Goal: Find specific page/section: Find specific page/section

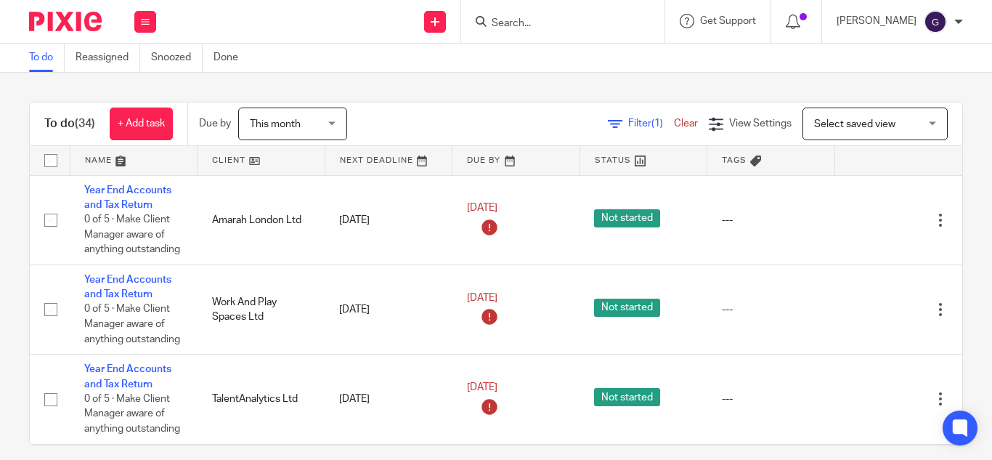
click at [545, 23] on input "Search" at bounding box center [555, 23] width 131 height 13
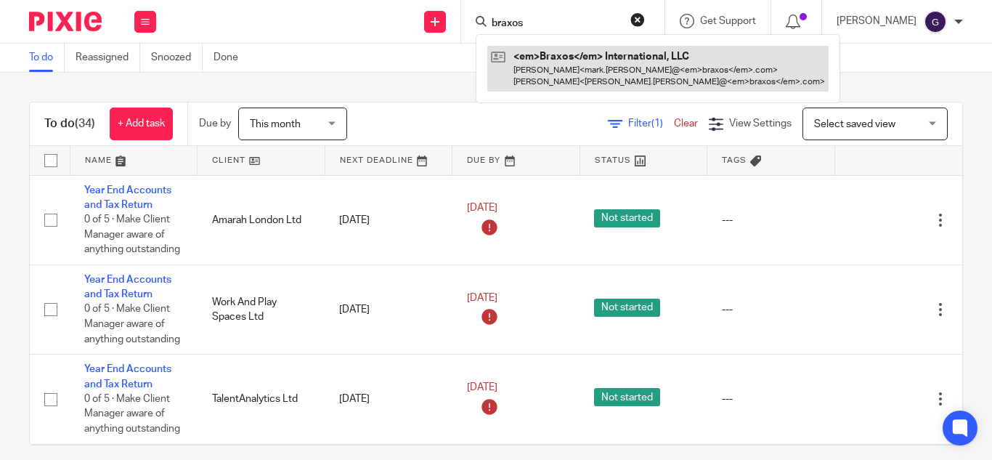
type input "braxos"
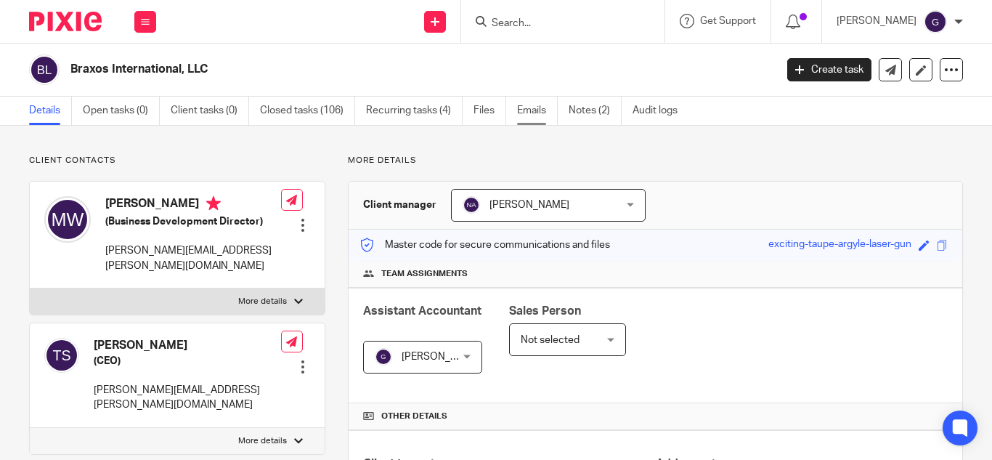
click at [543, 97] on link "Emails" at bounding box center [537, 111] width 41 height 28
click at [538, 106] on link "Emails" at bounding box center [537, 111] width 41 height 28
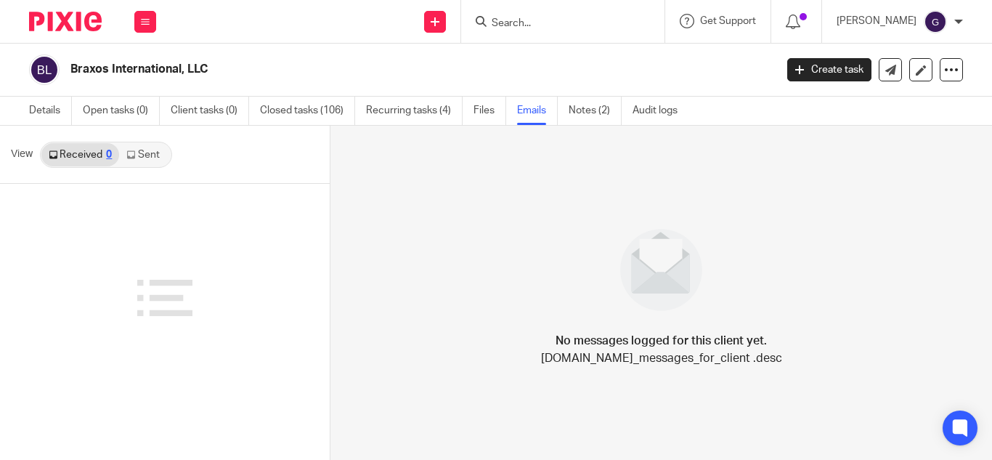
click at [147, 156] on link "Sent" at bounding box center [144, 154] width 51 height 23
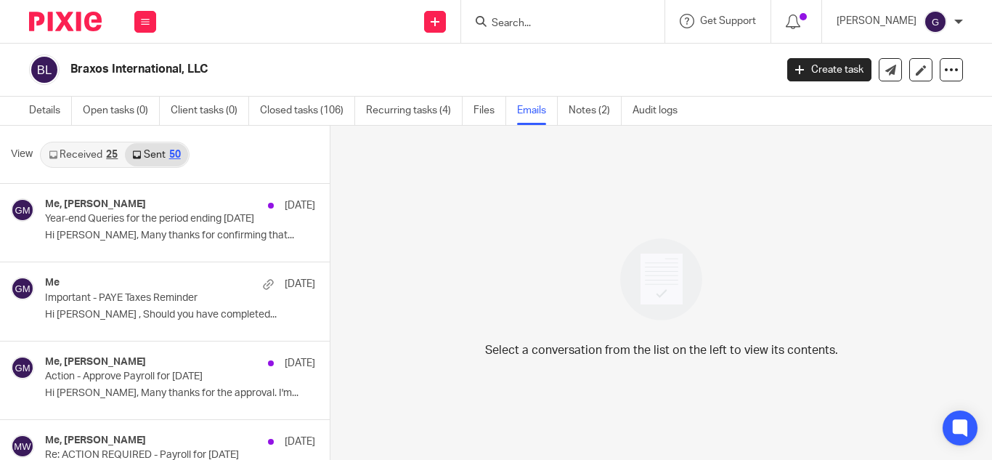
click at [540, 21] on input "Search" at bounding box center [555, 23] width 131 height 13
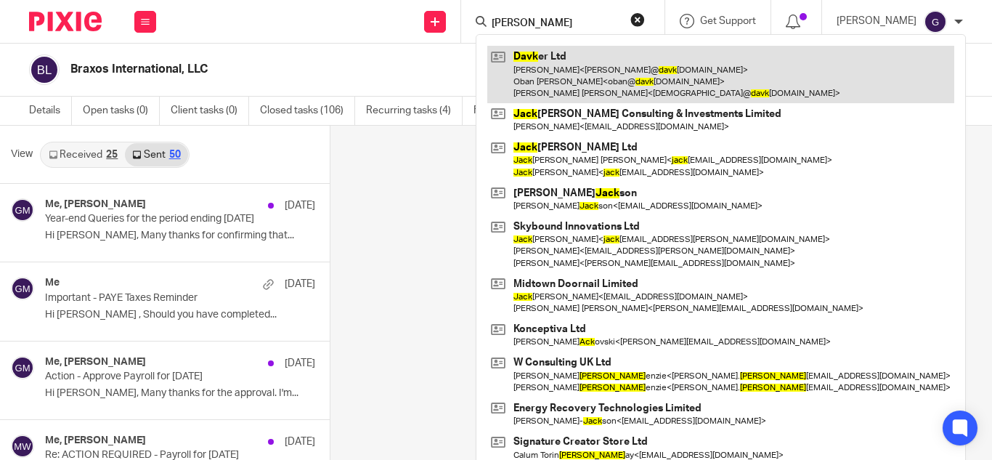
type input "dack"
click at [558, 59] on link at bounding box center [720, 74] width 467 height 57
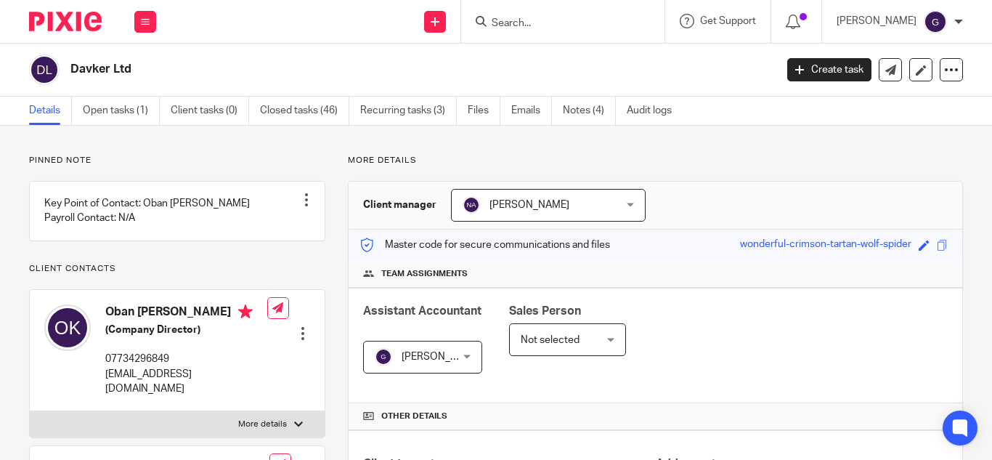
scroll to position [363, 0]
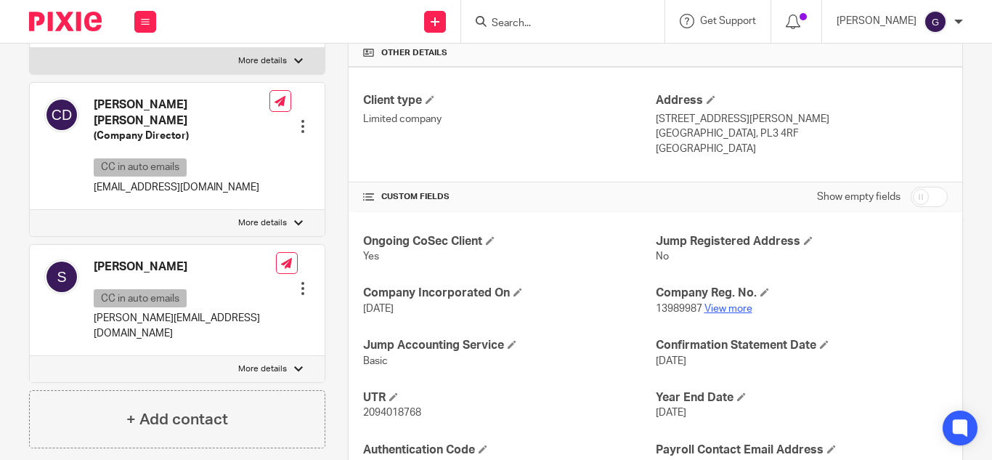
click at [730, 309] on link "View more" at bounding box center [728, 309] width 48 height 10
